Goal: Information Seeking & Learning: Learn about a topic

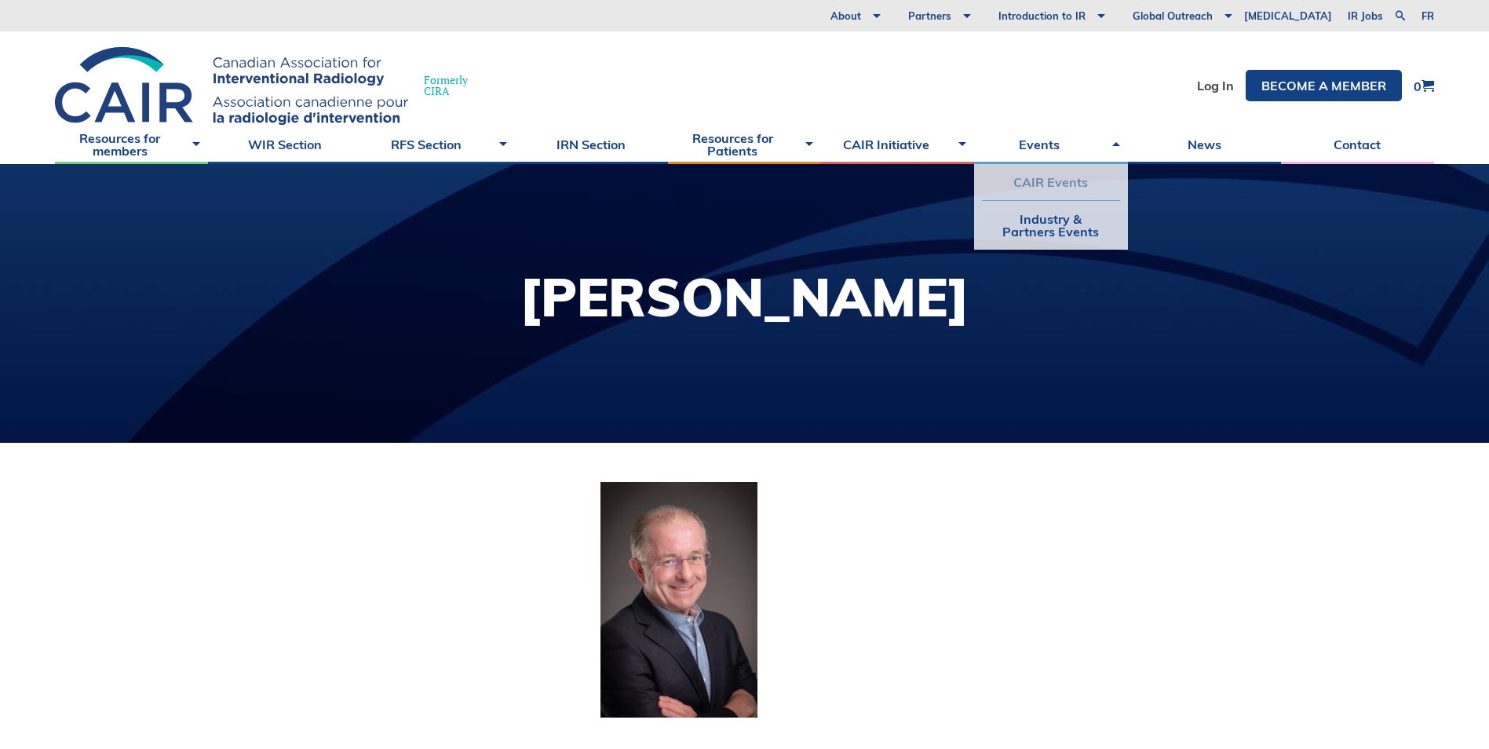
click at [1062, 182] on link "CAIR Events" at bounding box center [1050, 182] width 137 height 36
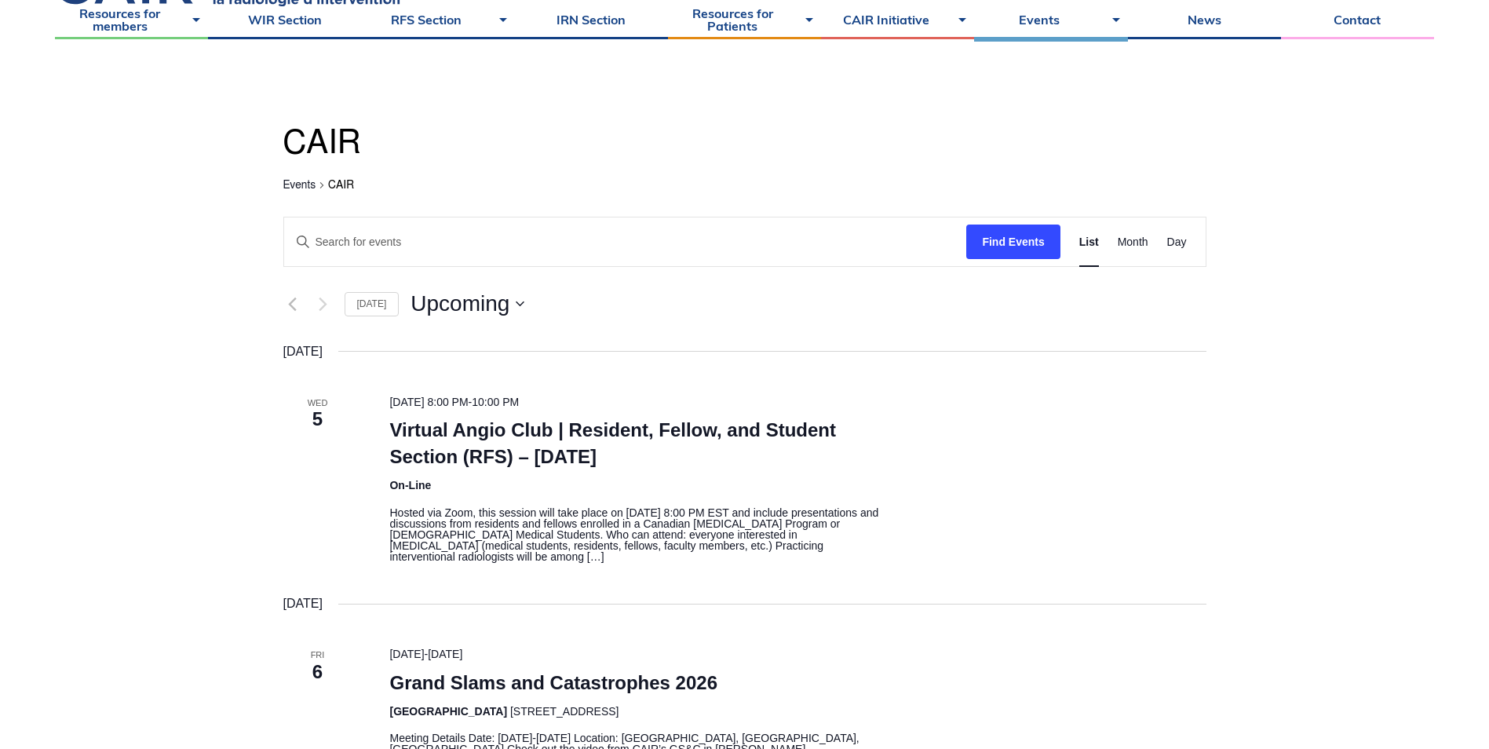
scroll to position [157, 0]
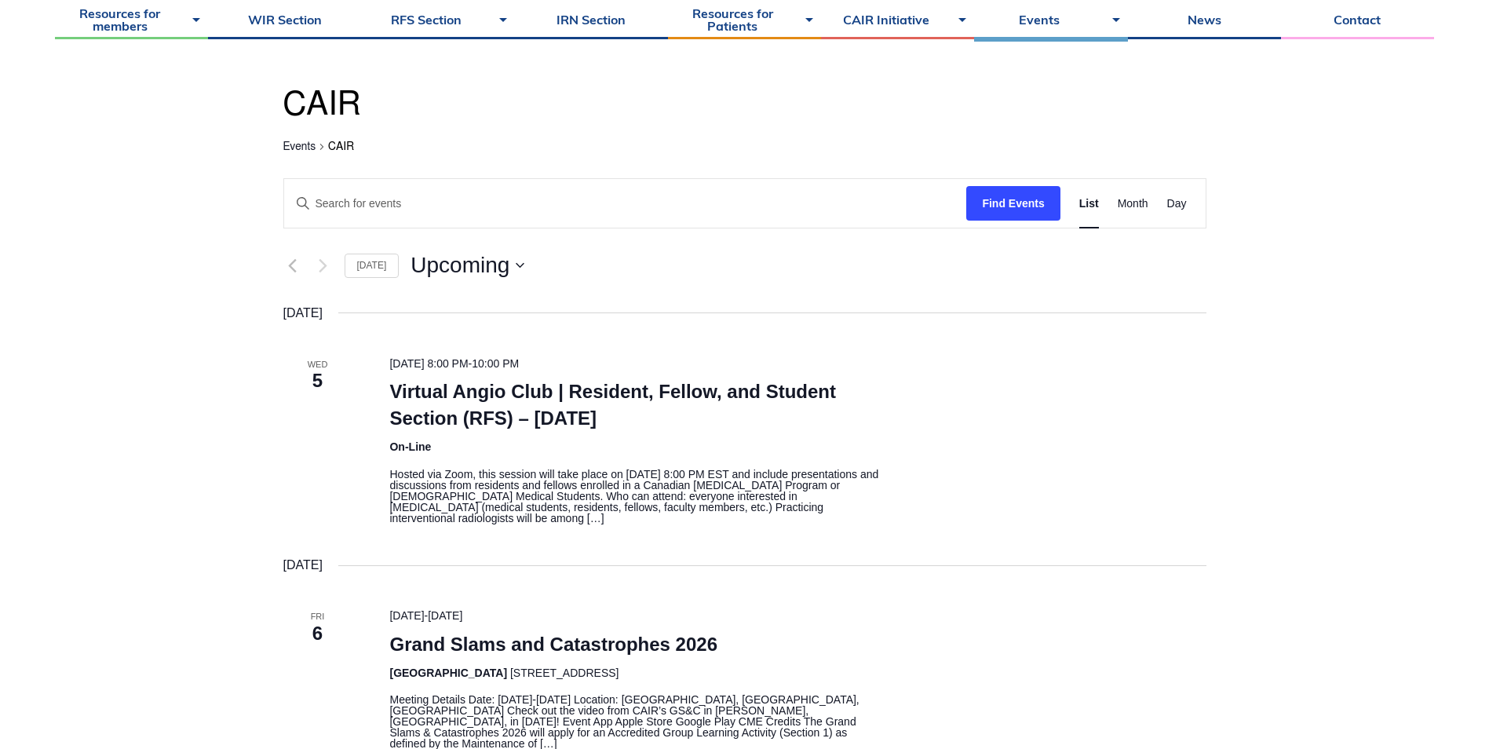
click at [433, 523] on p "Hosted via Zoom, this session will take place on [DATE] 8:00 PM EST and include…" at bounding box center [637, 495] width 496 height 55
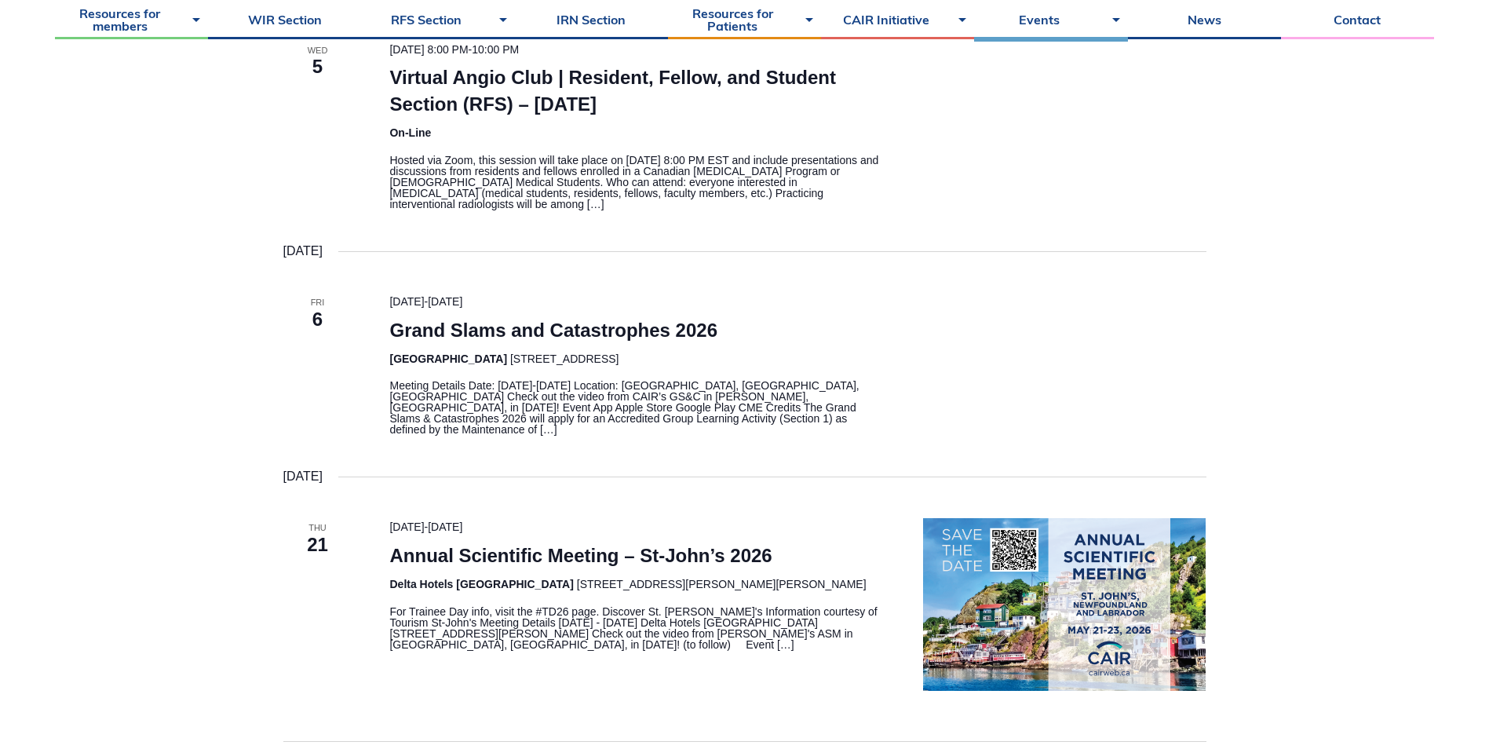
scroll to position [628, 0]
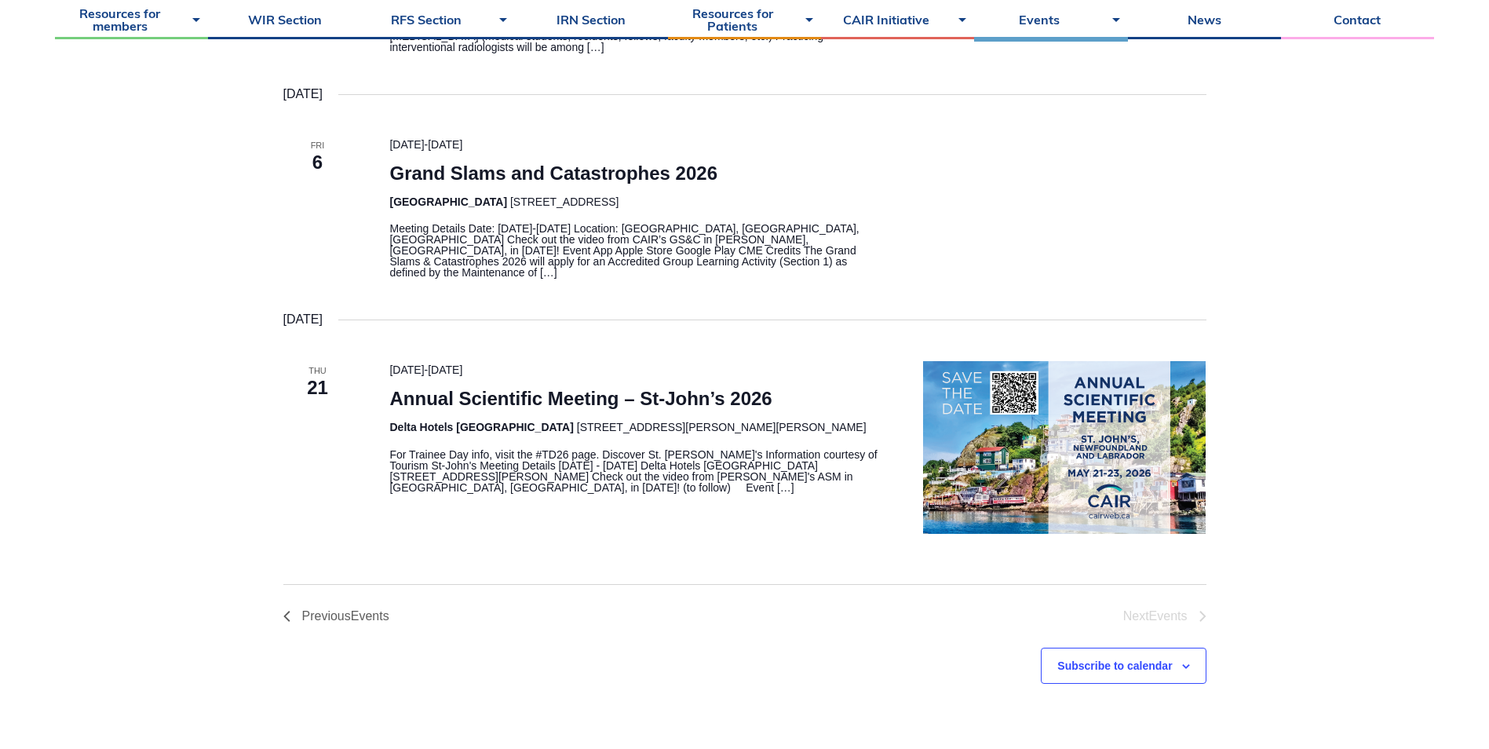
click at [734, 474] on p "For Trainee Day info, visit the #TD26 page. Discover St. [PERSON_NAME]'s Inform…" at bounding box center [637, 471] width 496 height 44
